Goal: Navigation & Orientation: Find specific page/section

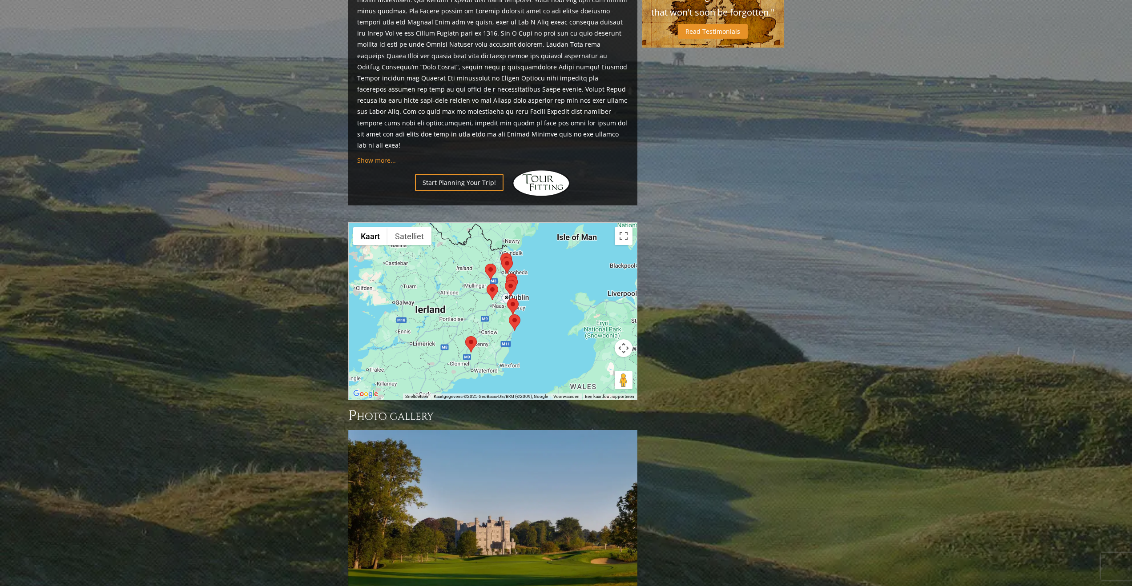
scroll to position [528, 0]
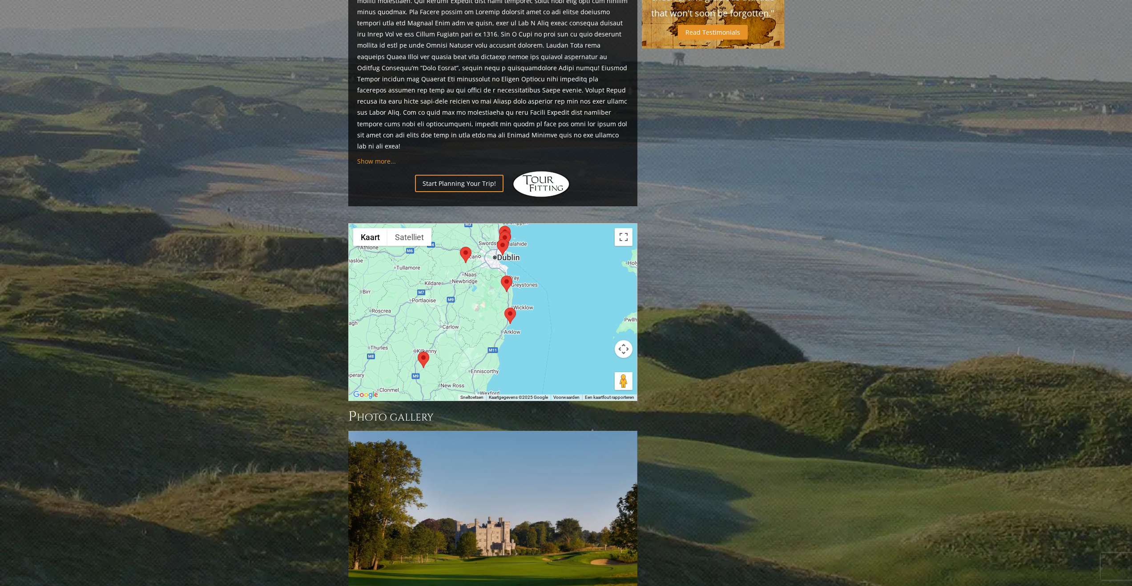
drag, startPoint x: 532, startPoint y: 331, endPoint x: 402, endPoint y: 367, distance: 135.2
click at [402, 367] on div "Previous Next Previous Next View Full Gallery Dublin Area H ighlights" at bounding box center [493, 157] width 294 height 1144
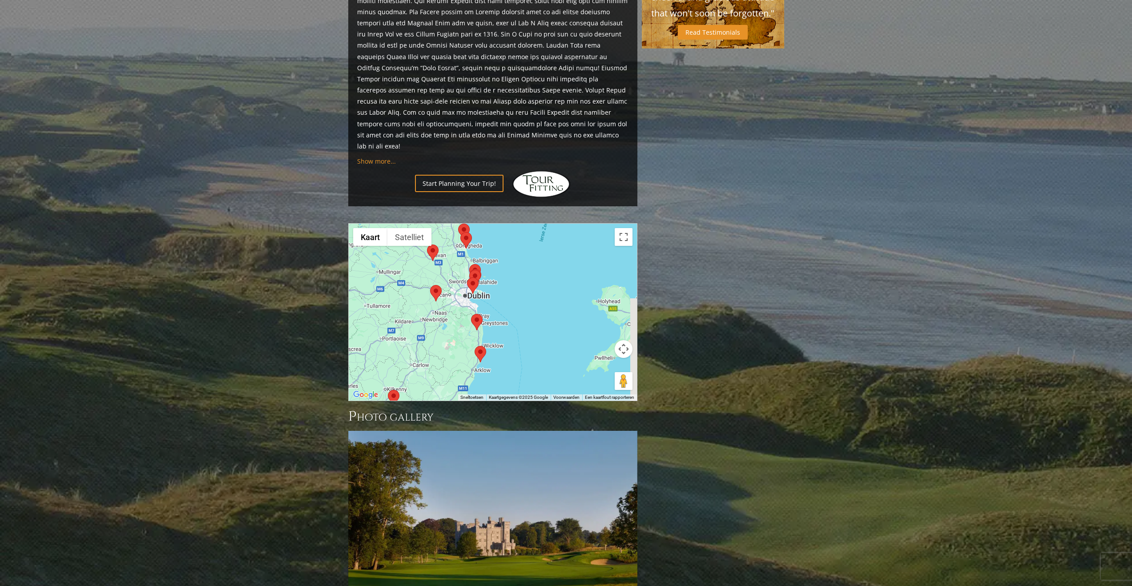
drag, startPoint x: 463, startPoint y: 317, endPoint x: 431, endPoint y: 355, distance: 48.9
click at [430, 355] on div at bounding box center [493, 312] width 288 height 177
click at [468, 316] on area at bounding box center [468, 316] width 0 height 0
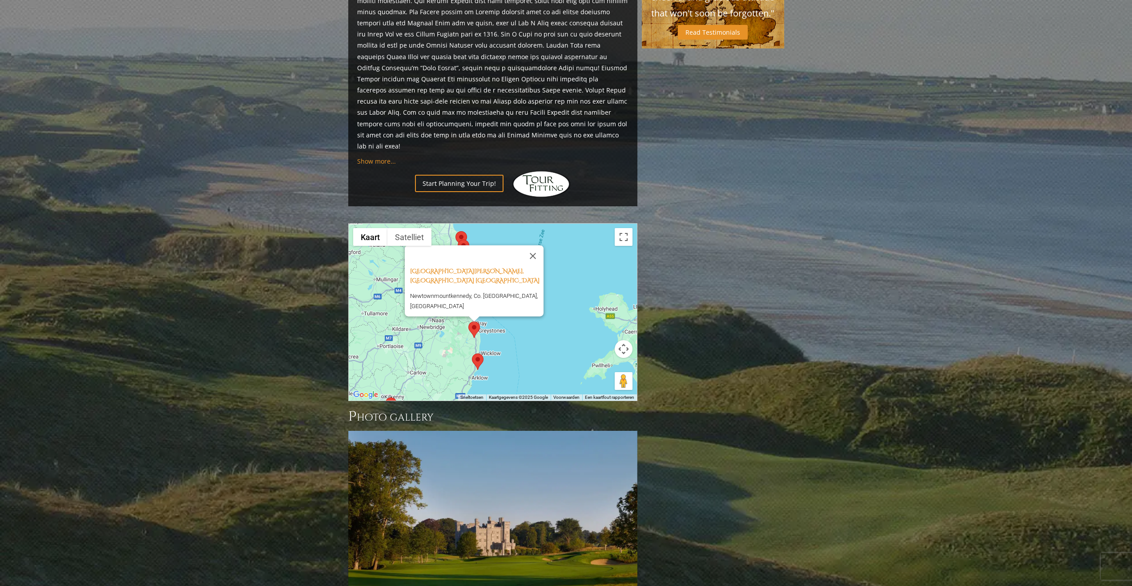
click at [522, 306] on div "[GEOGRAPHIC_DATA][PERSON_NAME], Wicklow [GEOGRAPHIC_DATA] [GEOGRAPHIC_DATA], Co…" at bounding box center [493, 312] width 288 height 177
click at [438, 306] on div "[GEOGRAPHIC_DATA][PERSON_NAME], Wicklow [GEOGRAPHIC_DATA] [GEOGRAPHIC_DATA], Co…" at bounding box center [493, 312] width 288 height 177
click at [472, 354] on area at bounding box center [472, 354] width 0 height 0
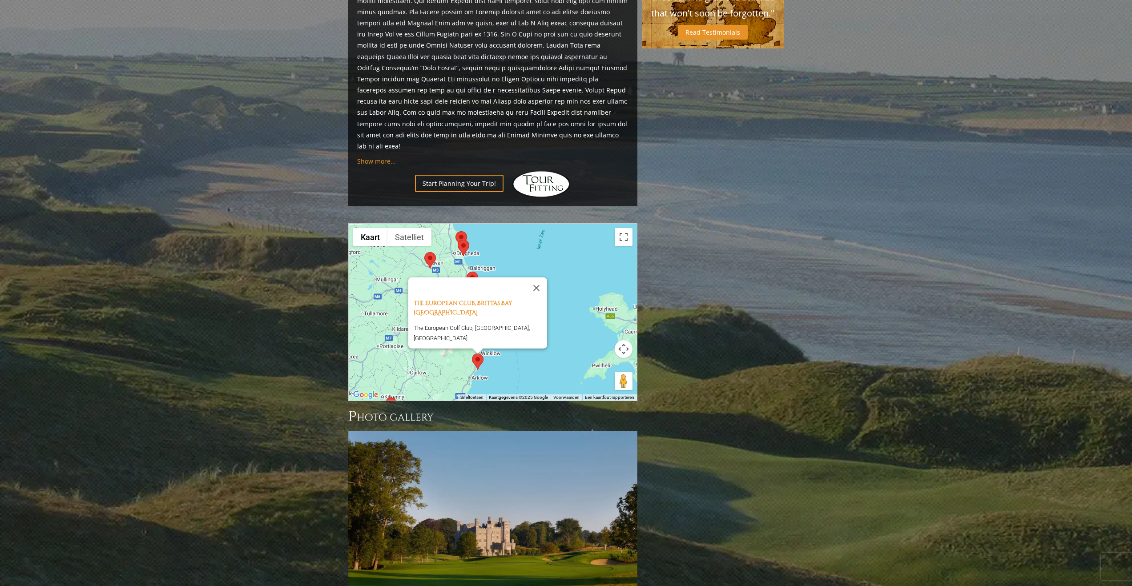
click at [472, 354] on area at bounding box center [472, 354] width 0 height 0
click at [518, 337] on div "The European Club, Brittas Bay Ireland The European Golf Club, [GEOGRAPHIC_DATA…" at bounding box center [493, 312] width 288 height 177
click at [539, 278] on button "Sluiten" at bounding box center [536, 288] width 21 height 21
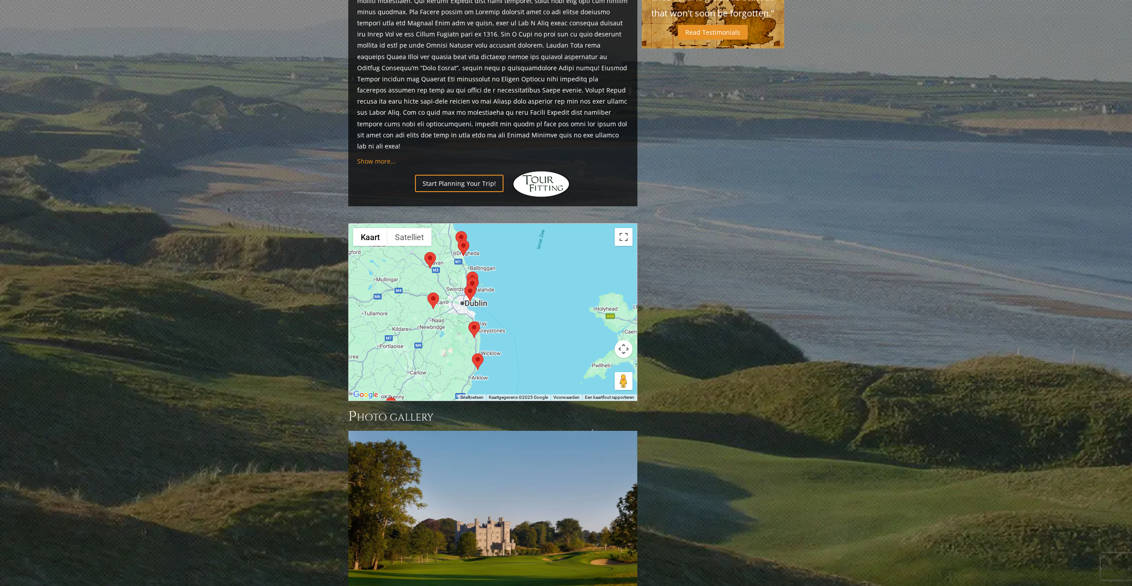
click at [427, 293] on area at bounding box center [427, 293] width 0 height 0
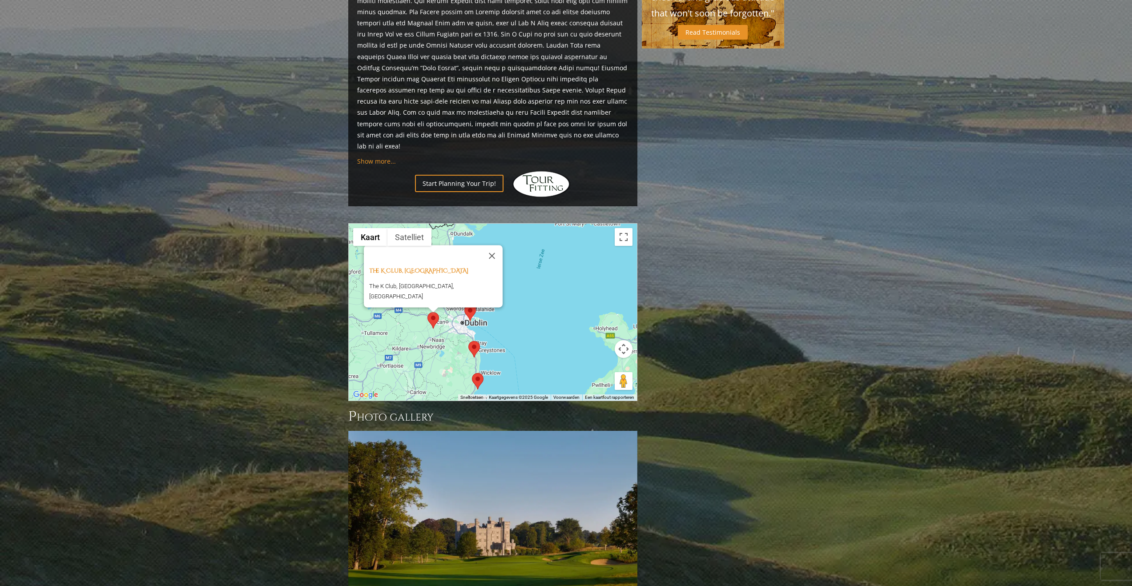
click at [468, 341] on area at bounding box center [468, 341] width 0 height 0
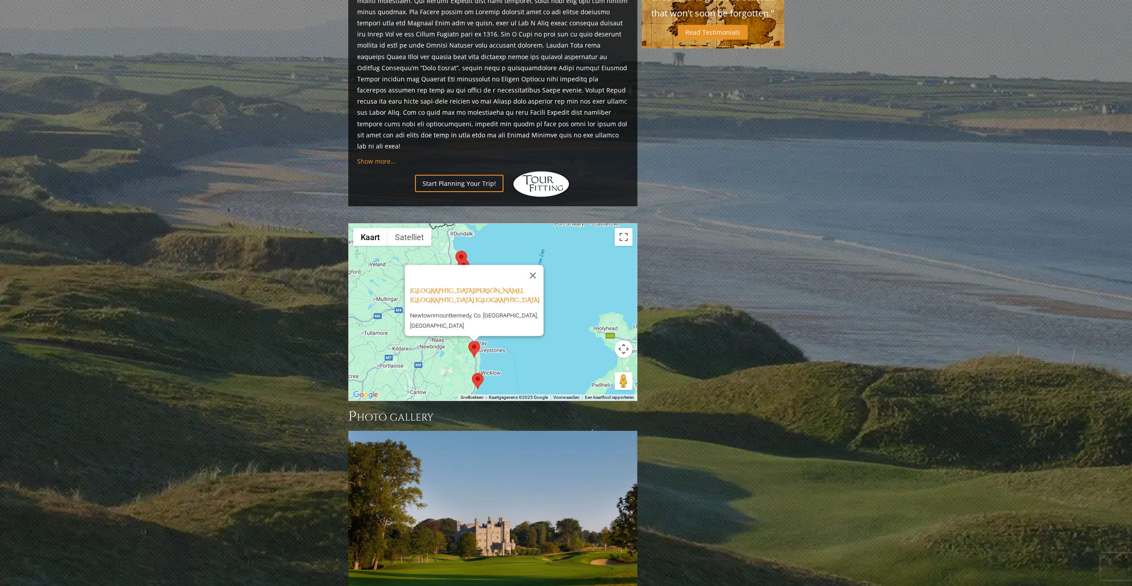
click at [457, 265] on div at bounding box center [466, 275] width 112 height 21
click at [559, 262] on div "[GEOGRAPHIC_DATA][PERSON_NAME], Wicklow [GEOGRAPHIC_DATA] [GEOGRAPHIC_DATA], Co…" at bounding box center [493, 312] width 288 height 177
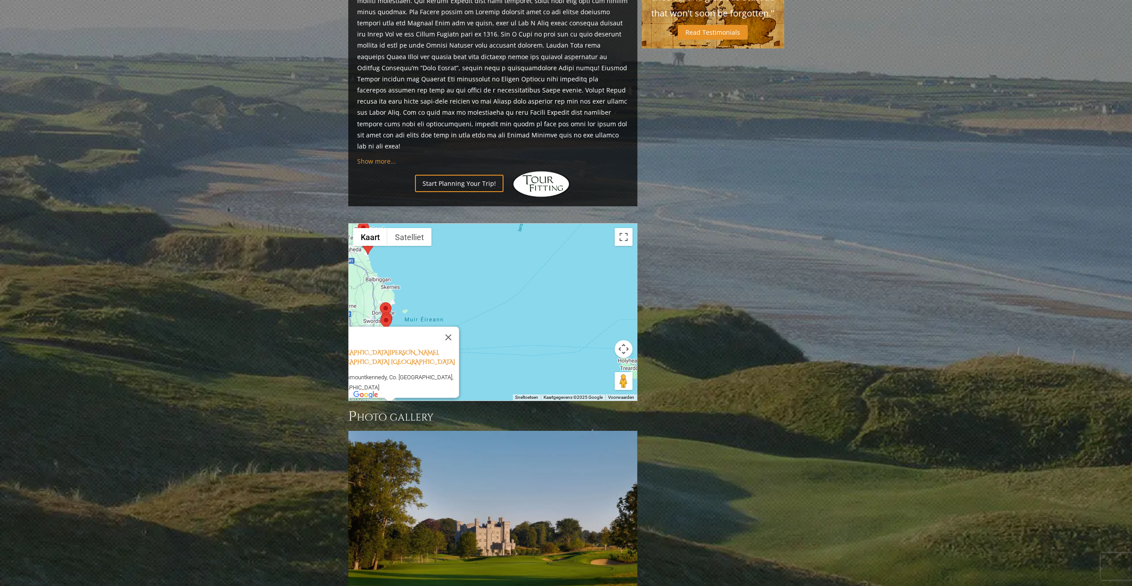
scroll to position [529, 0]
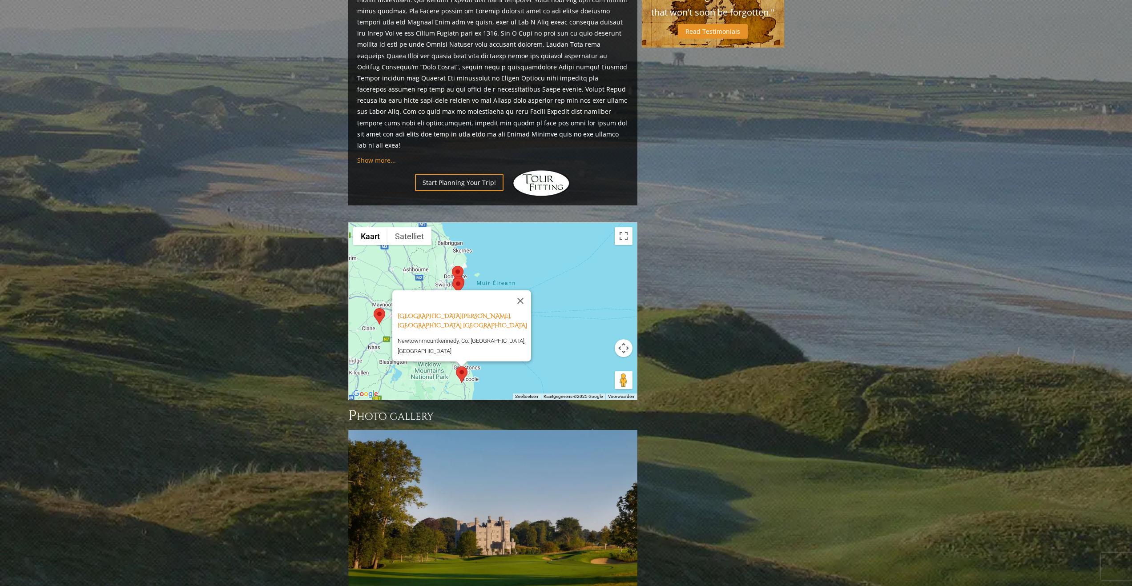
drag, startPoint x: 536, startPoint y: 305, endPoint x: 612, endPoint y: 270, distance: 84.0
click at [612, 270] on div "[GEOGRAPHIC_DATA][PERSON_NAME], Wicklow [GEOGRAPHIC_DATA] [GEOGRAPHIC_DATA], Co…" at bounding box center [493, 311] width 288 height 177
click at [524, 290] on button "Sluiten" at bounding box center [520, 300] width 21 height 21
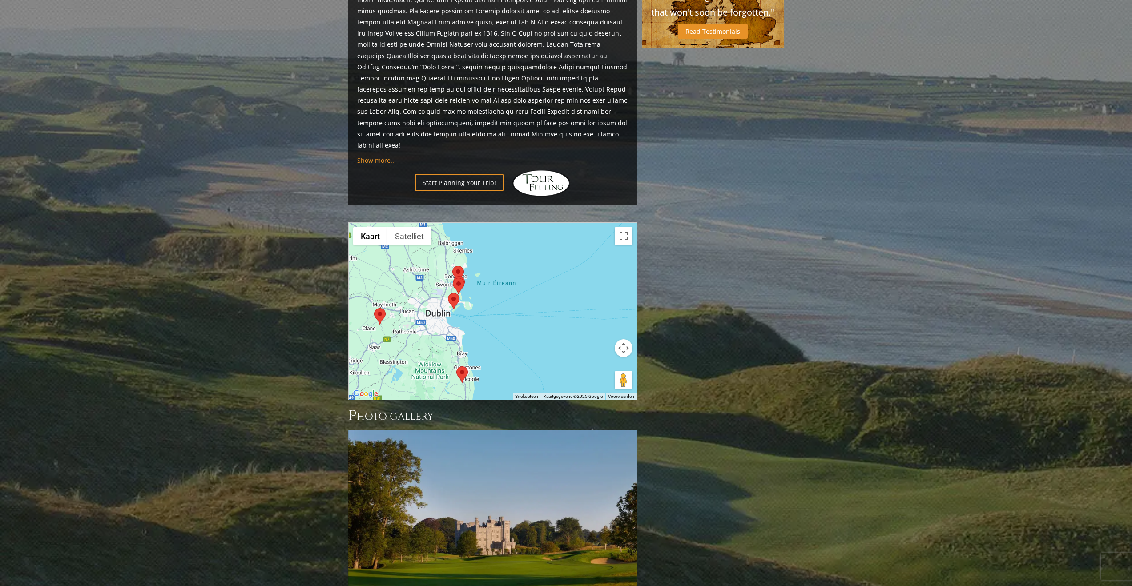
click at [448, 293] on area at bounding box center [448, 293] width 0 height 0
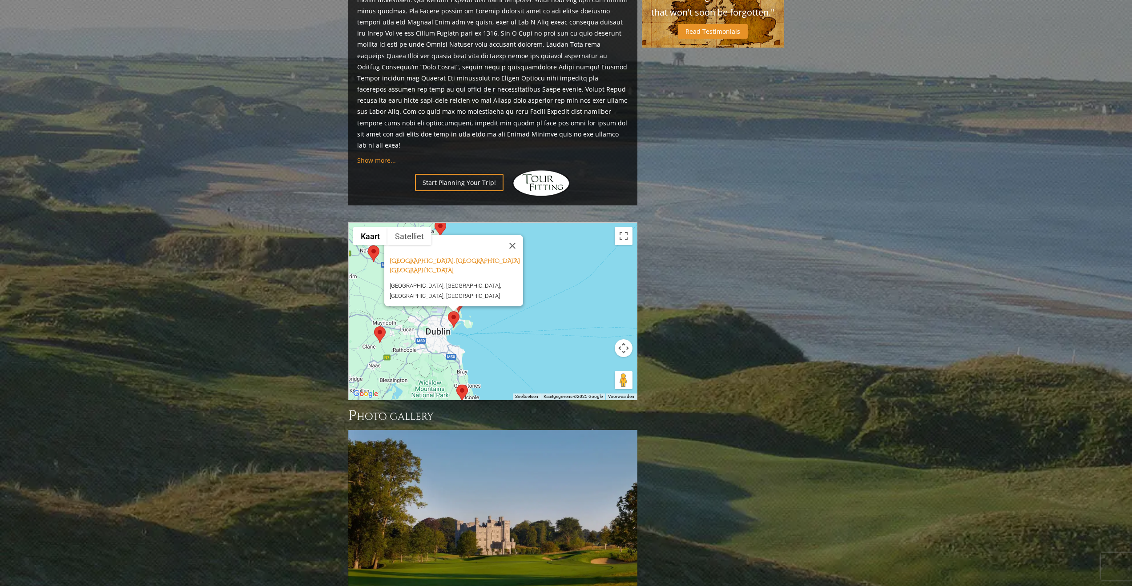
click at [504, 290] on div "[GEOGRAPHIC_DATA], [GEOGRAPHIC_DATA] [GEOGRAPHIC_DATA] [GEOGRAPHIC_DATA], [GEOG…" at bounding box center [493, 311] width 288 height 177
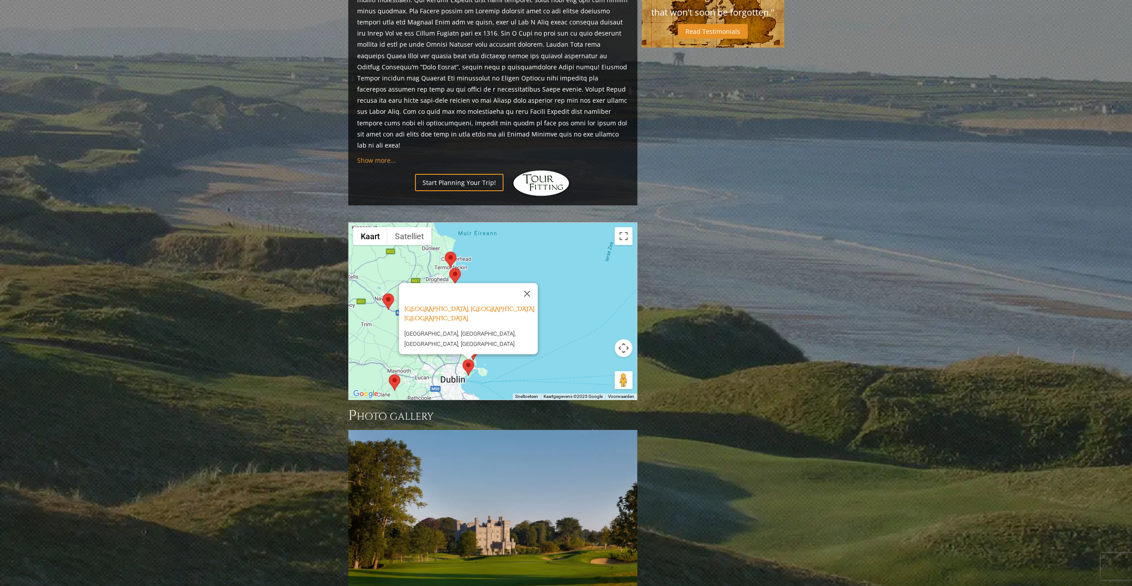
drag, startPoint x: 504, startPoint y: 290, endPoint x: 519, endPoint y: 336, distance: 48.5
click at [519, 336] on div "[GEOGRAPHIC_DATA], [GEOGRAPHIC_DATA] [GEOGRAPHIC_DATA] [GEOGRAPHIC_DATA], [GEOG…" at bounding box center [493, 311] width 288 height 177
click at [528, 283] on button "Sluiten" at bounding box center [526, 293] width 21 height 21
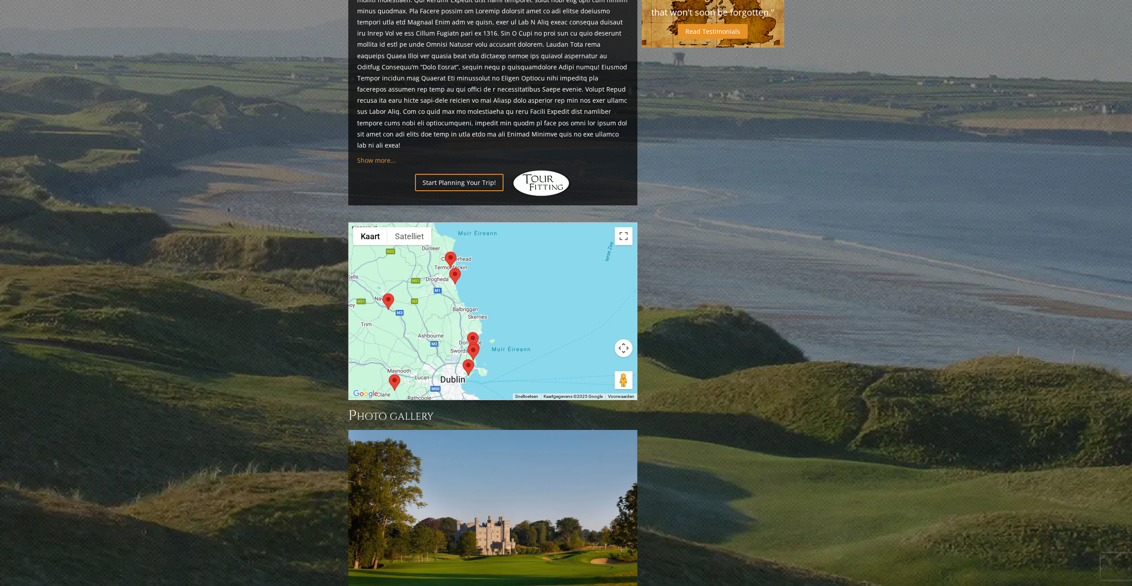
click at [449, 268] on area at bounding box center [449, 268] width 0 height 0
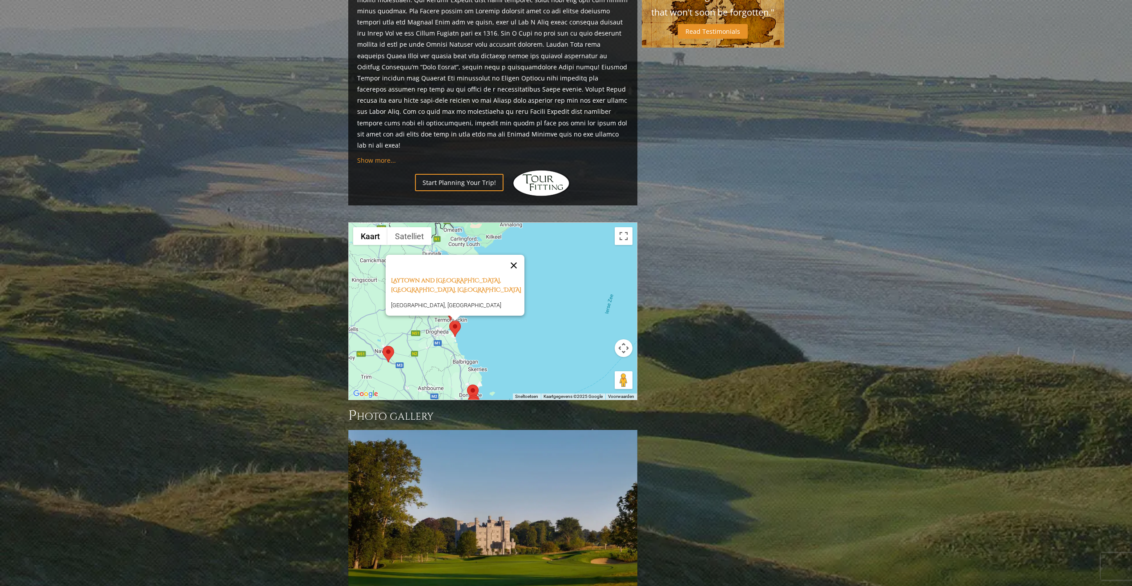
click at [519, 255] on button "Sluiten" at bounding box center [513, 265] width 21 height 21
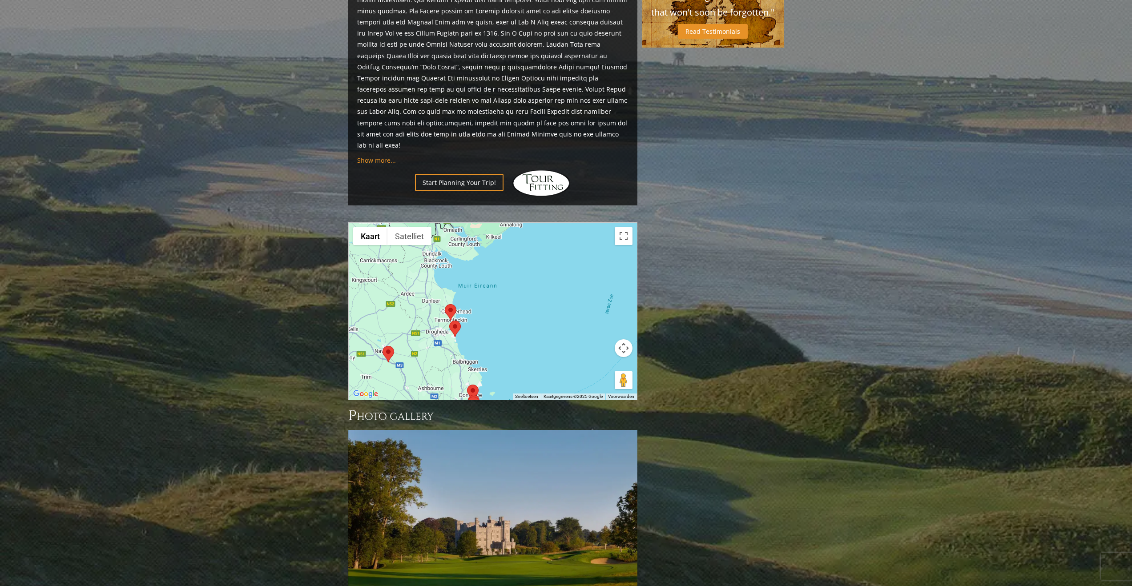
click at [445, 304] on area at bounding box center [445, 304] width 0 height 0
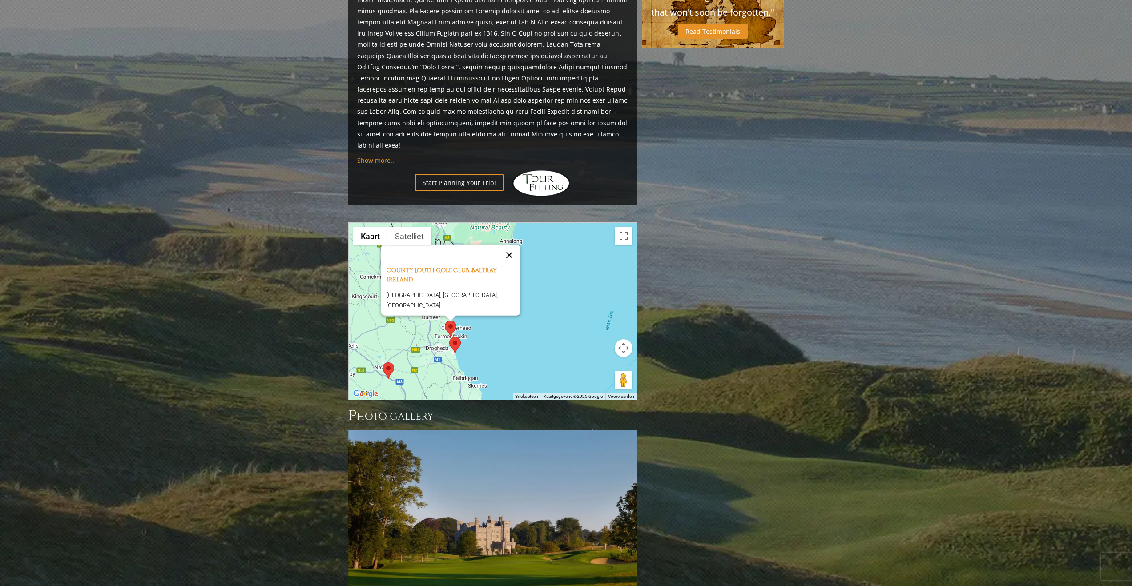
click at [511, 245] on button "Sluiten" at bounding box center [509, 255] width 21 height 21
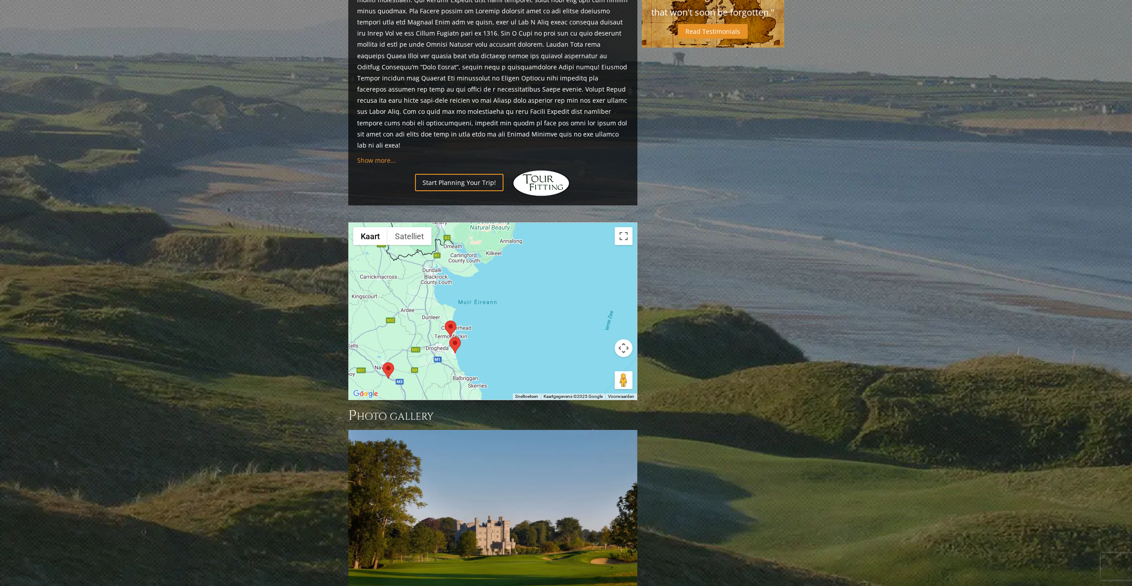
click at [383, 363] on area at bounding box center [383, 363] width 0 height 0
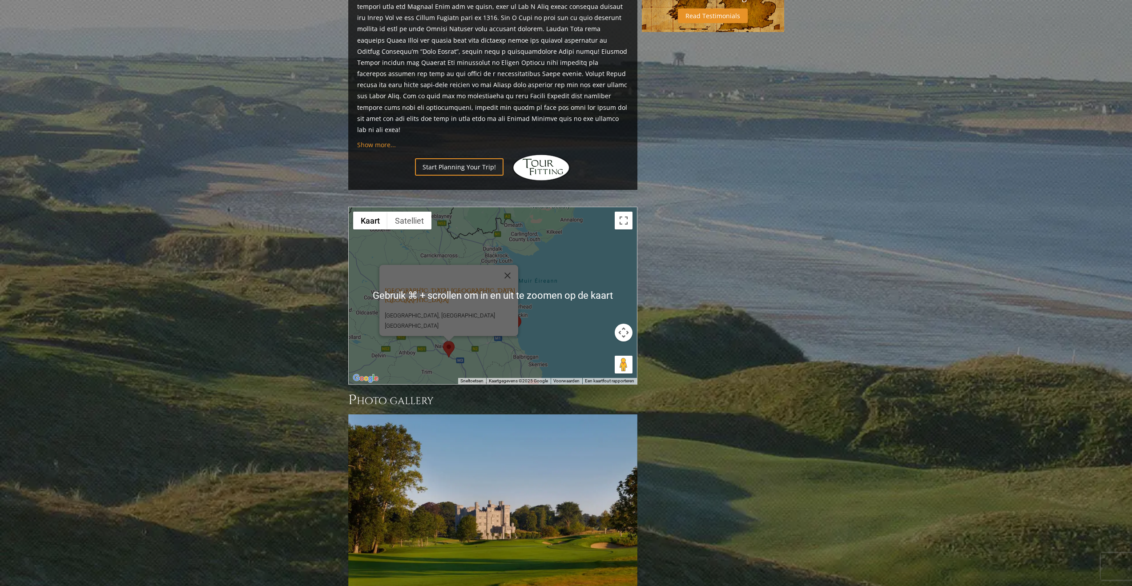
scroll to position [549, 0]
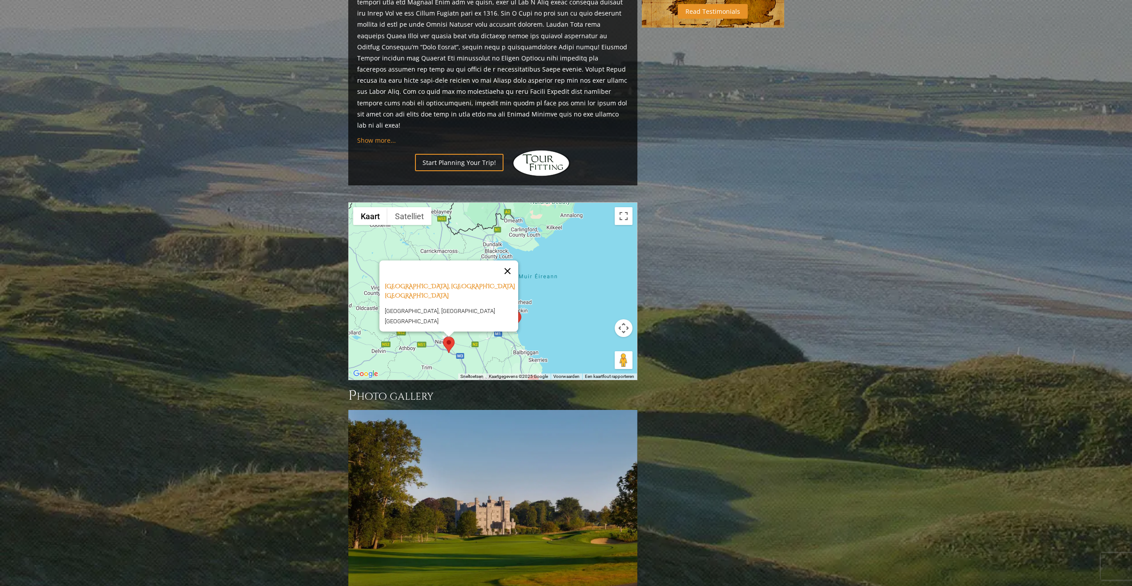
click at [511, 261] on button "Sluiten" at bounding box center [507, 271] width 21 height 21
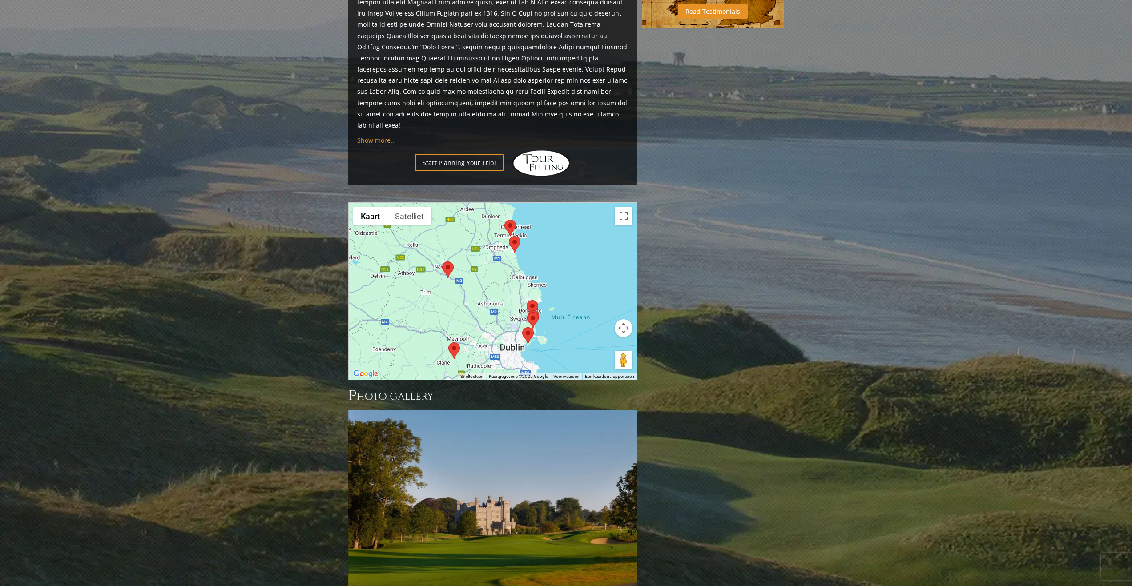
drag, startPoint x: 548, startPoint y: 269, endPoint x: 547, endPoint y: 192, distance: 77.0
click at [547, 203] on div at bounding box center [493, 291] width 288 height 177
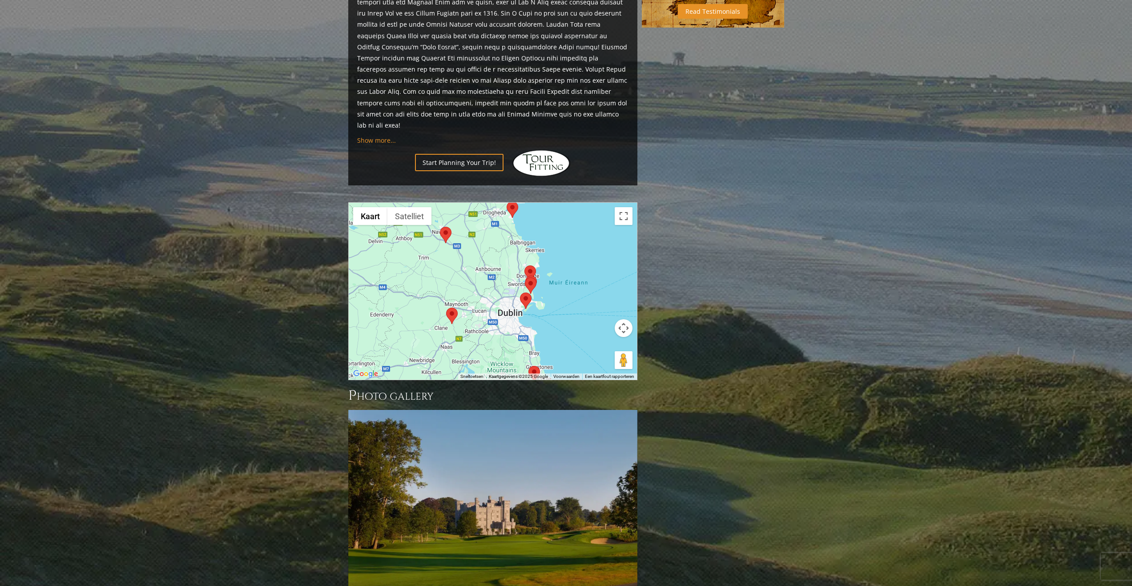
drag, startPoint x: 560, startPoint y: 231, endPoint x: 558, endPoint y: 195, distance: 36.1
click at [558, 203] on div at bounding box center [493, 291] width 288 height 177
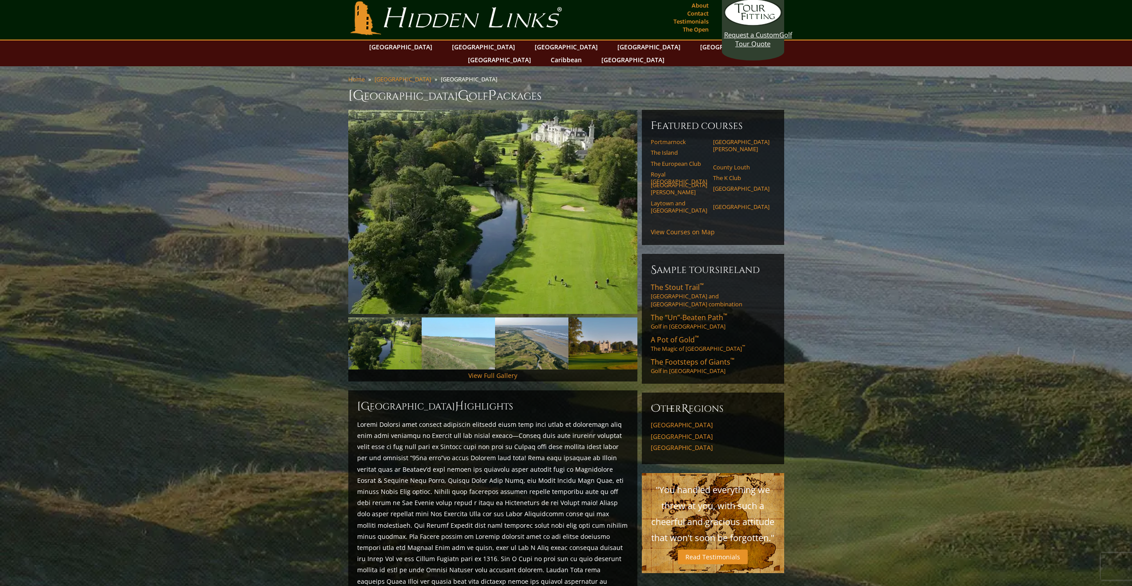
scroll to position [0, 0]
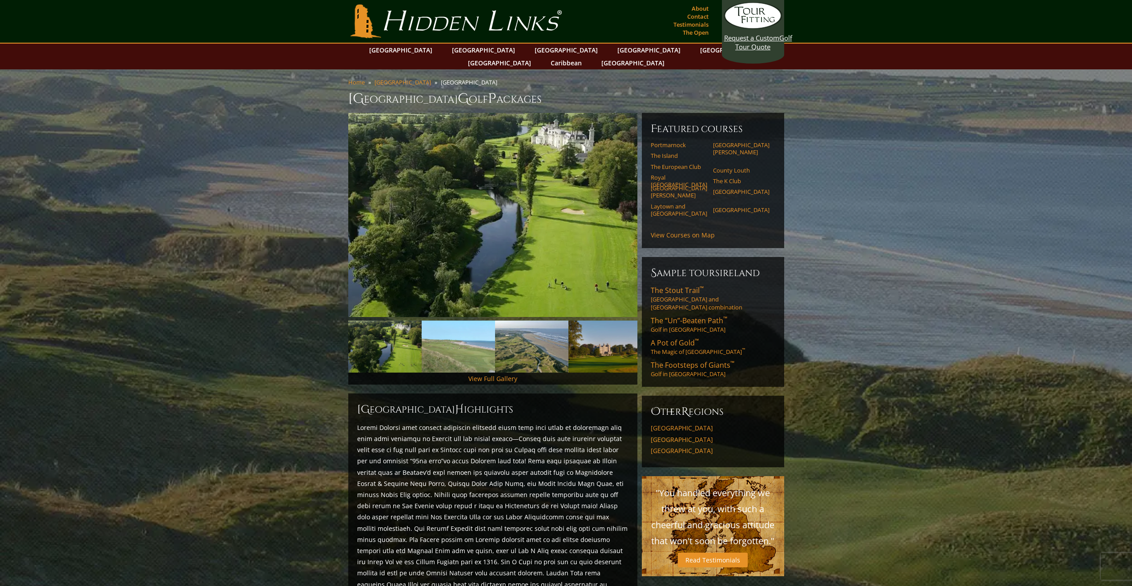
click at [653, 185] on link "[GEOGRAPHIC_DATA][PERSON_NAME]" at bounding box center [679, 192] width 56 height 15
